Goal: Use online tool/utility: Utilize a website feature to perform a specific function

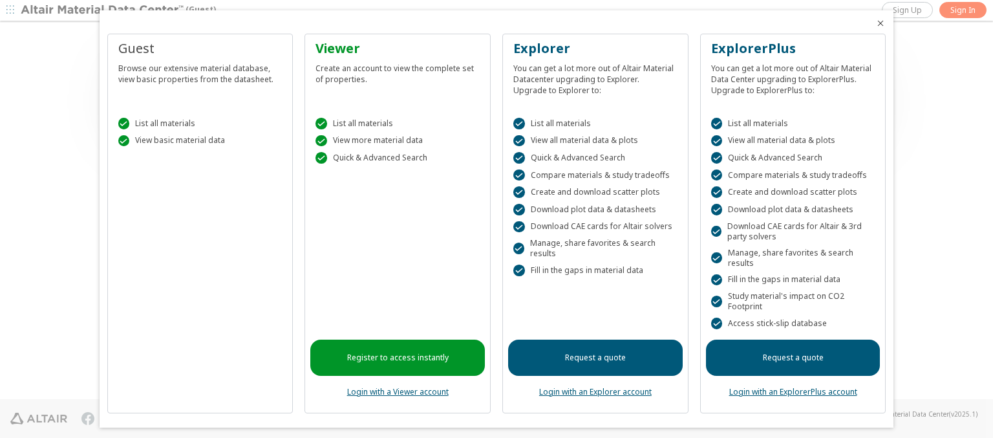
click at [876, 23] on icon "Close" at bounding box center [881, 23] width 10 height 10
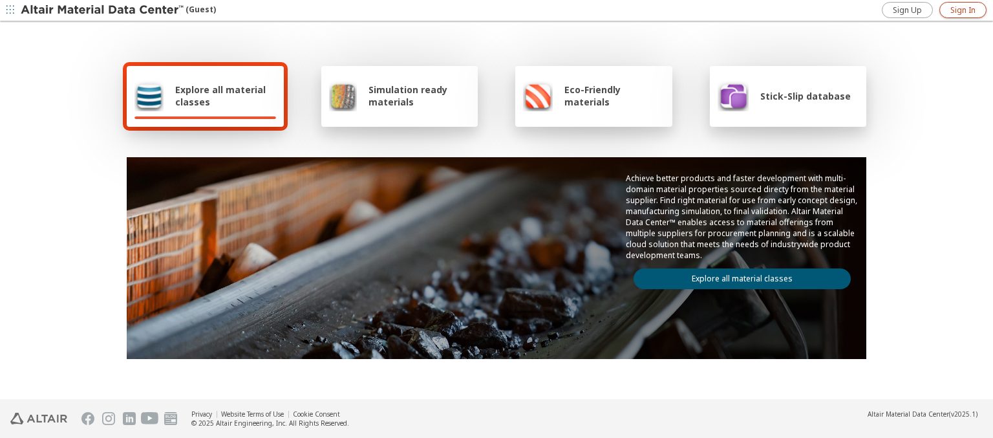
click at [963, 10] on span "Sign In" at bounding box center [963, 10] width 25 height 10
click at [103, 10] on img at bounding box center [103, 10] width 165 height 13
click at [221, 96] on span "Explore all material classes" at bounding box center [225, 95] width 101 height 25
click at [737, 275] on link "Explore all material classes" at bounding box center [742, 278] width 217 height 21
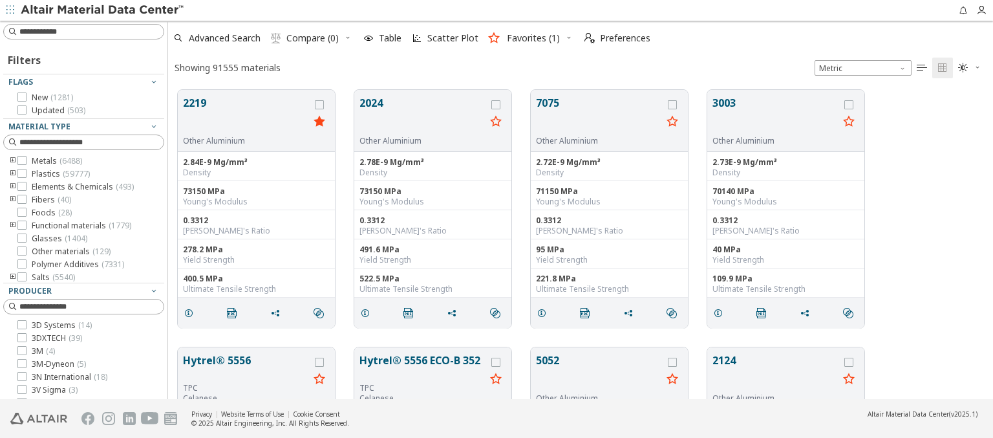
scroll to position [309, 815]
click at [444, 38] on span "Scatter Plot" at bounding box center [452, 38] width 51 height 9
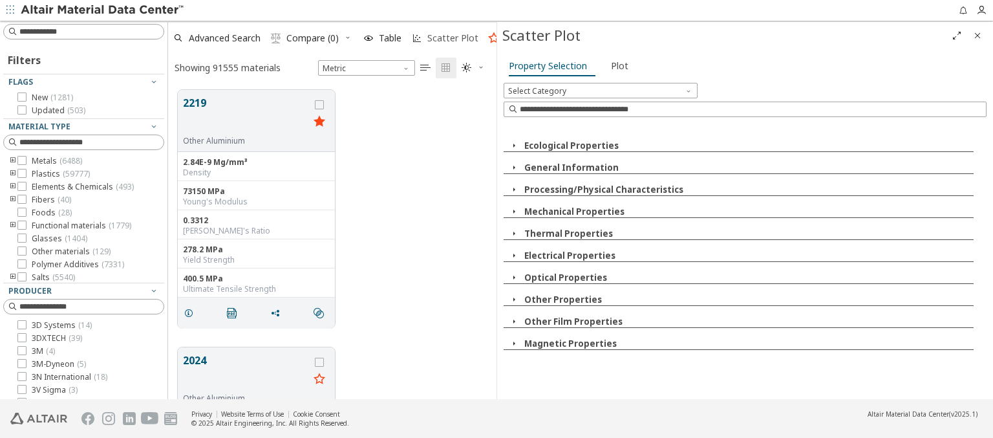
scroll to position [309, 318]
click at [513, 145] on icon "button" at bounding box center [514, 145] width 10 height 10
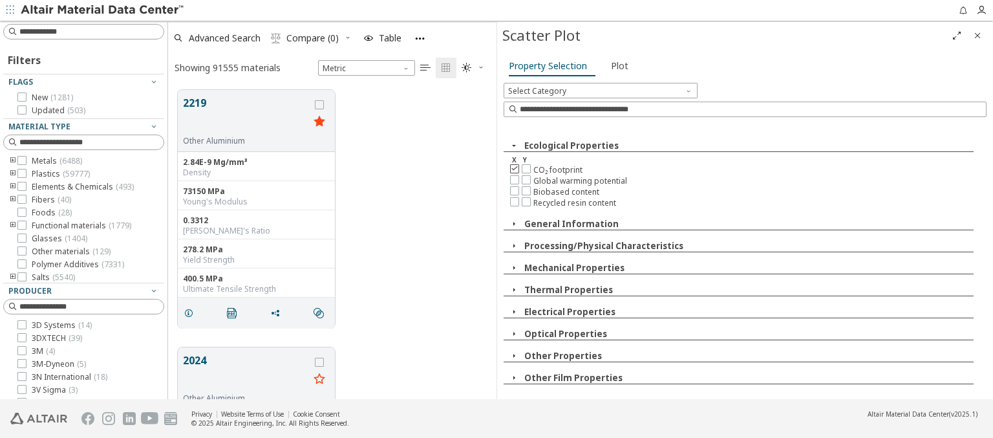
click at [514, 167] on icon at bounding box center [514, 168] width 9 height 9
click at [526, 199] on icon at bounding box center [526, 201] width 9 height 9
click at [616, 65] on span "Plot" at bounding box center [619, 66] width 17 height 21
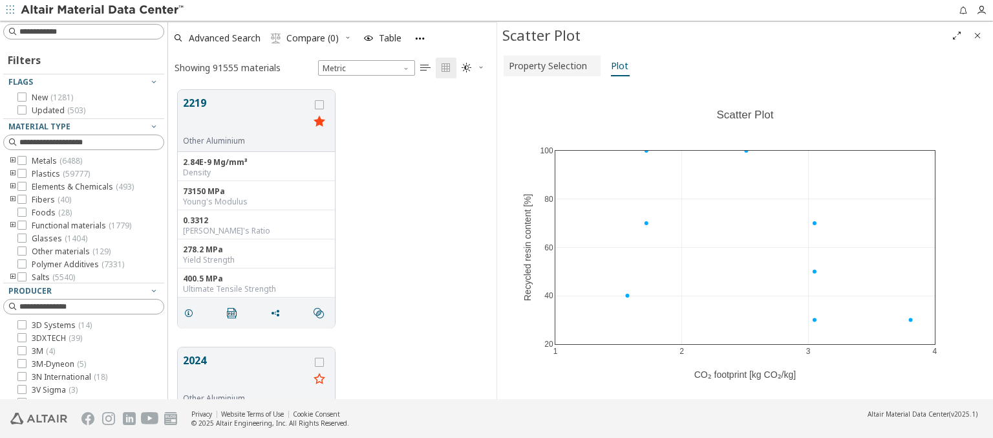
click at [550, 65] on span "Property Selection" at bounding box center [548, 66] width 78 height 21
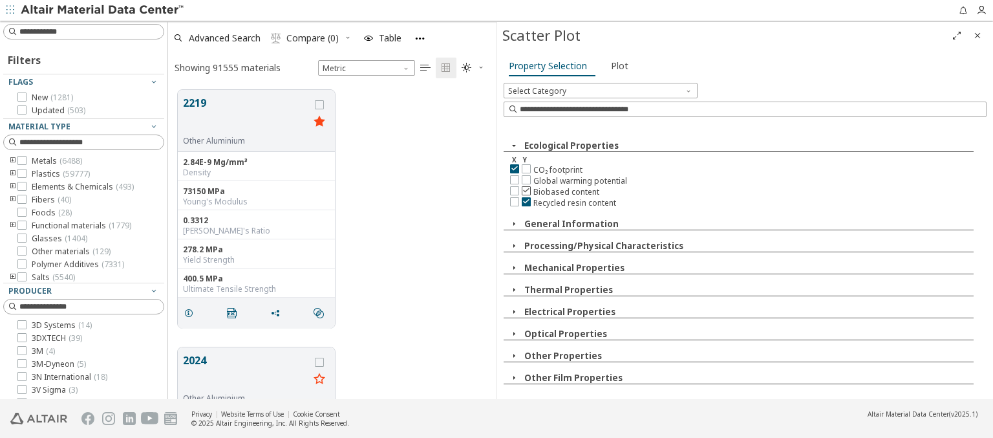
click at [526, 189] on icon at bounding box center [526, 190] width 9 height 9
click at [616, 65] on span "Plot" at bounding box center [619, 66] width 17 height 21
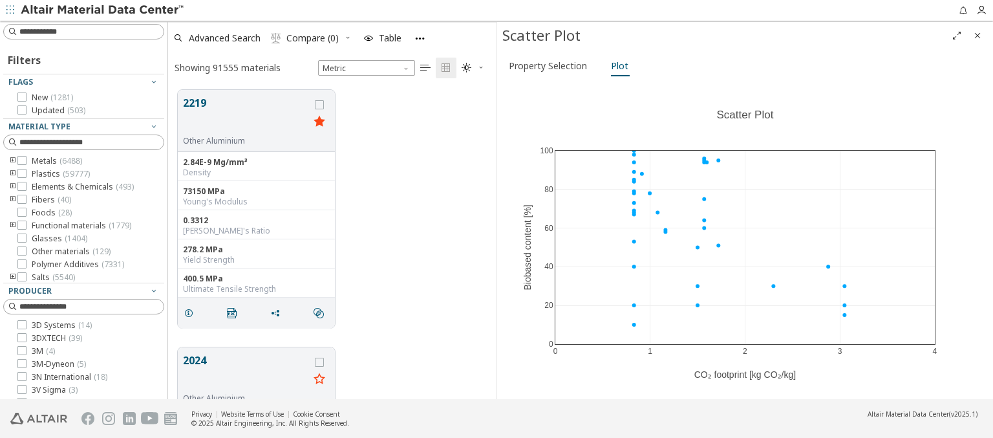
click at [103, 10] on img at bounding box center [103, 10] width 165 height 13
